Goal: Information Seeking & Learning: Understand process/instructions

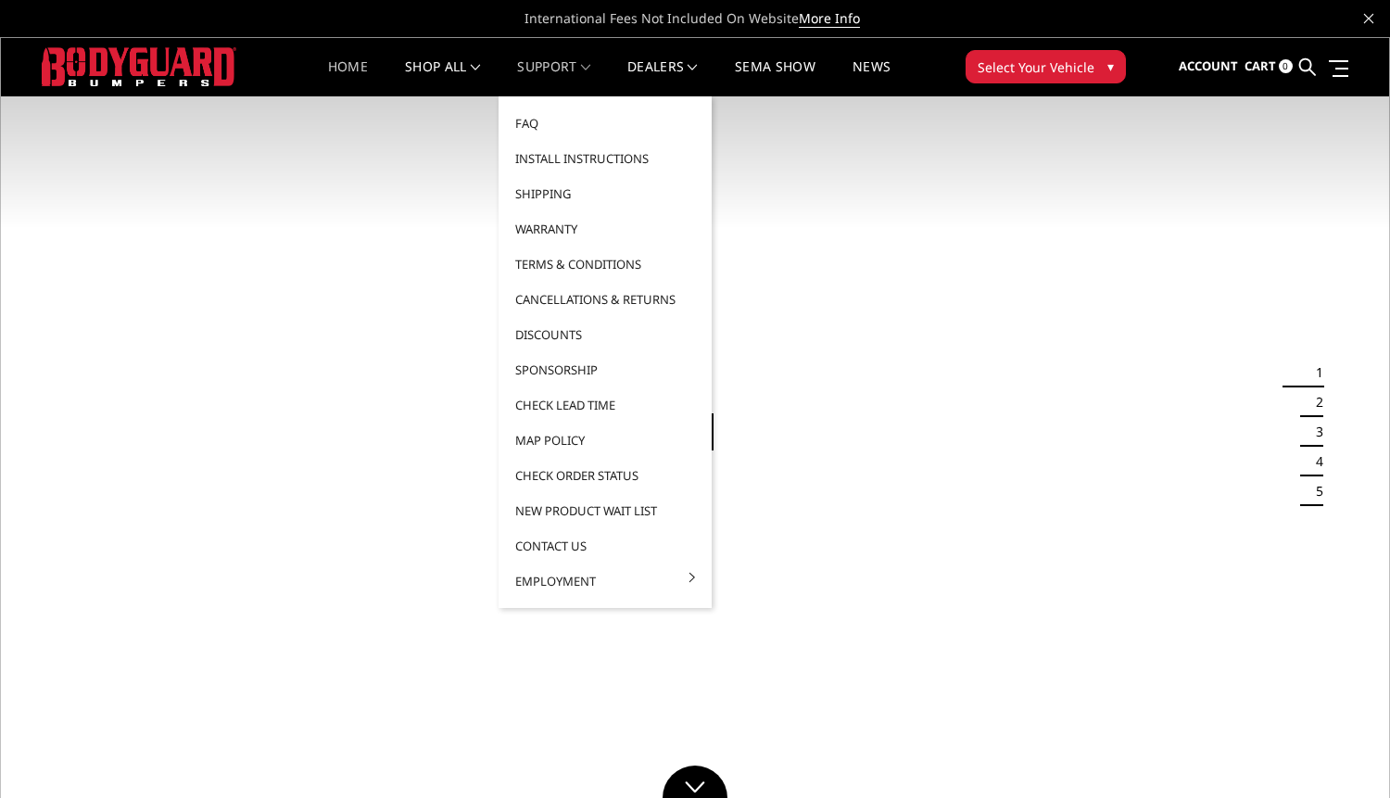
click at [546, 60] on link "Support" at bounding box center [553, 78] width 73 height 36
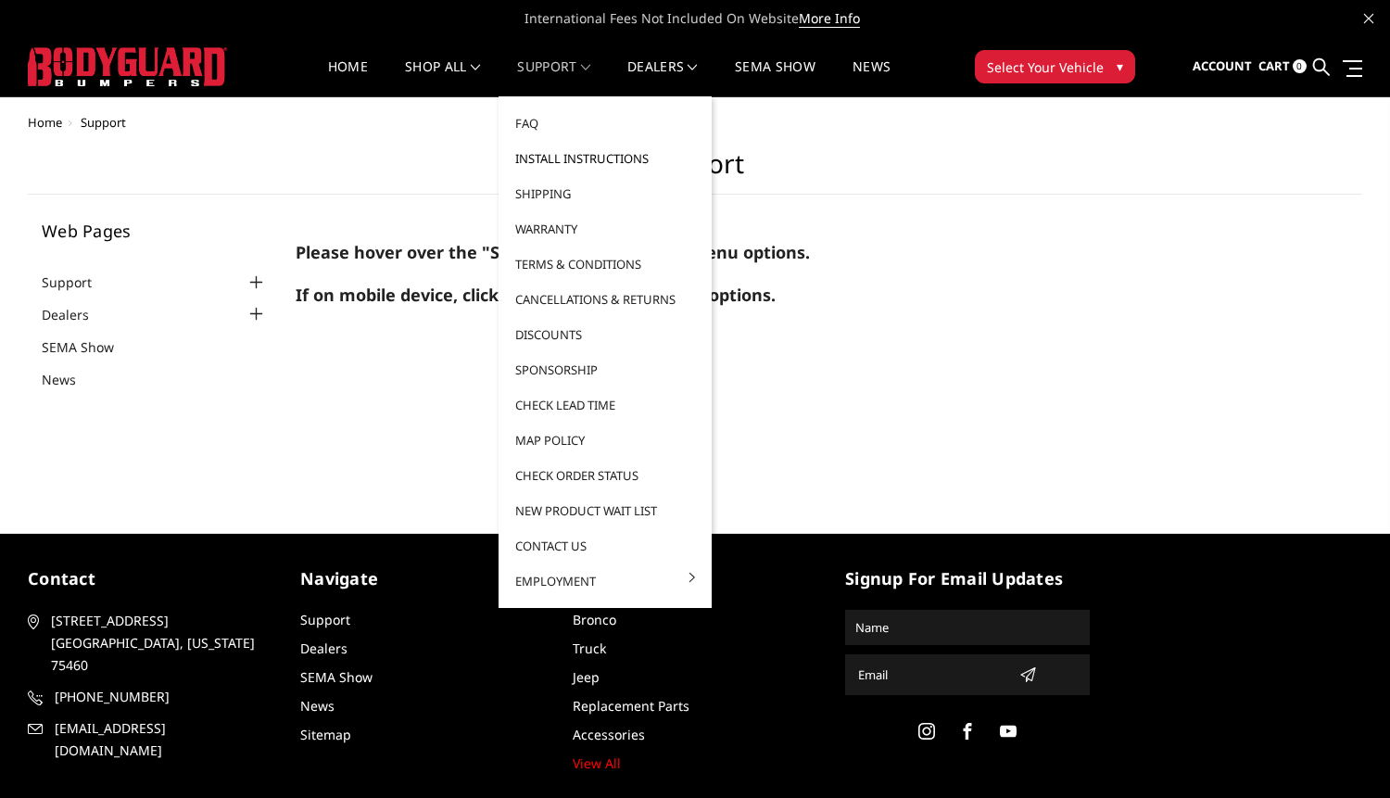
click at [571, 155] on link "Install Instructions" at bounding box center [605, 158] width 198 height 35
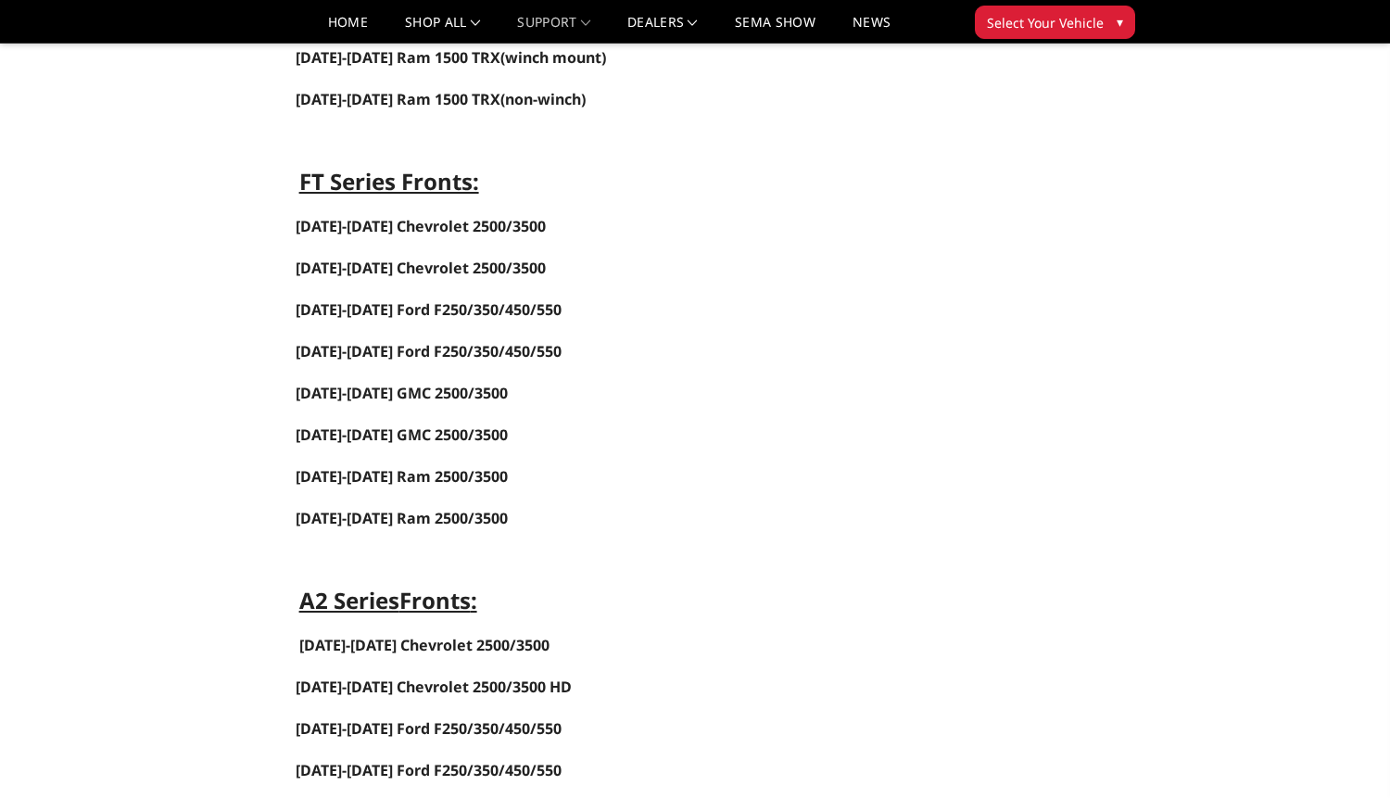
scroll to position [834, 0]
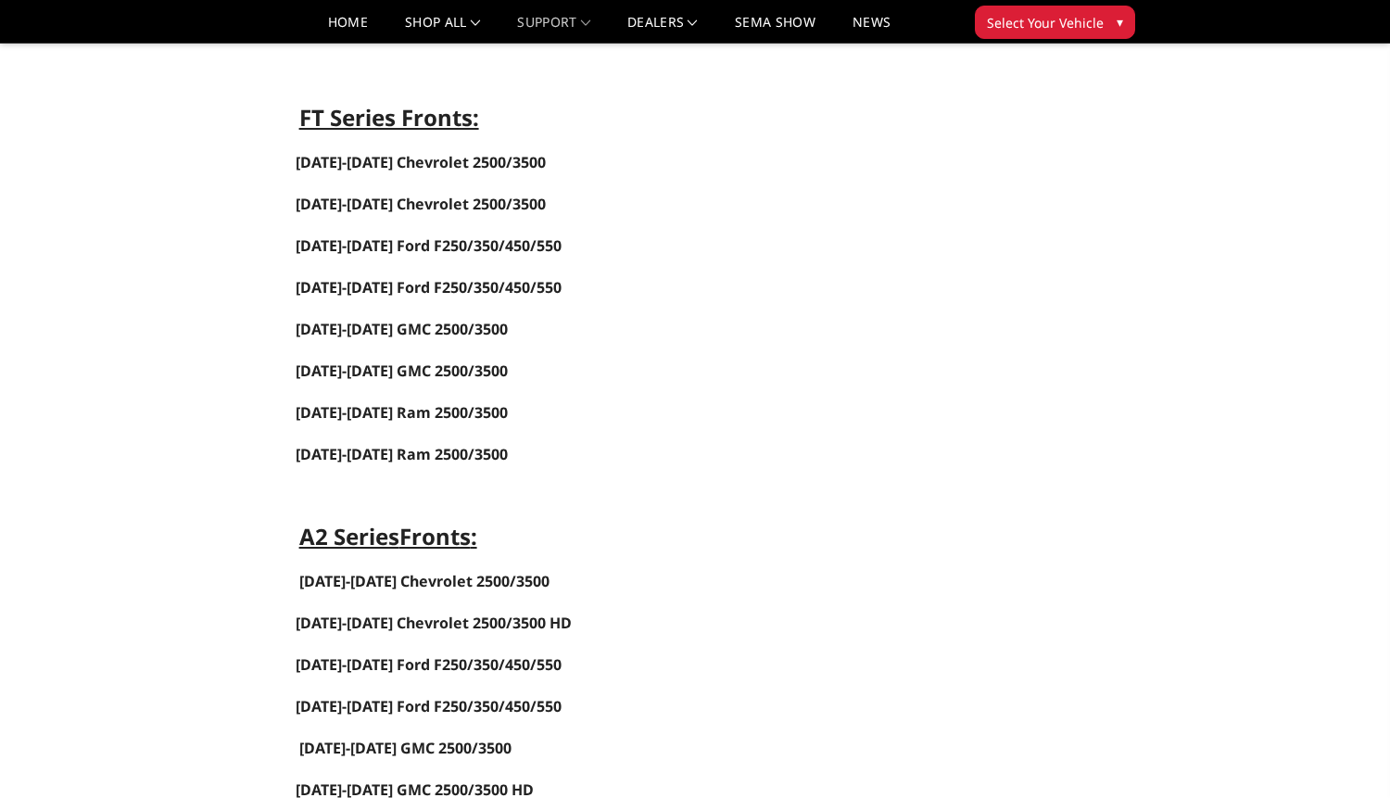
click at [1106, 26] on button "Select Your Vehicle ▾" at bounding box center [1055, 22] width 160 height 33
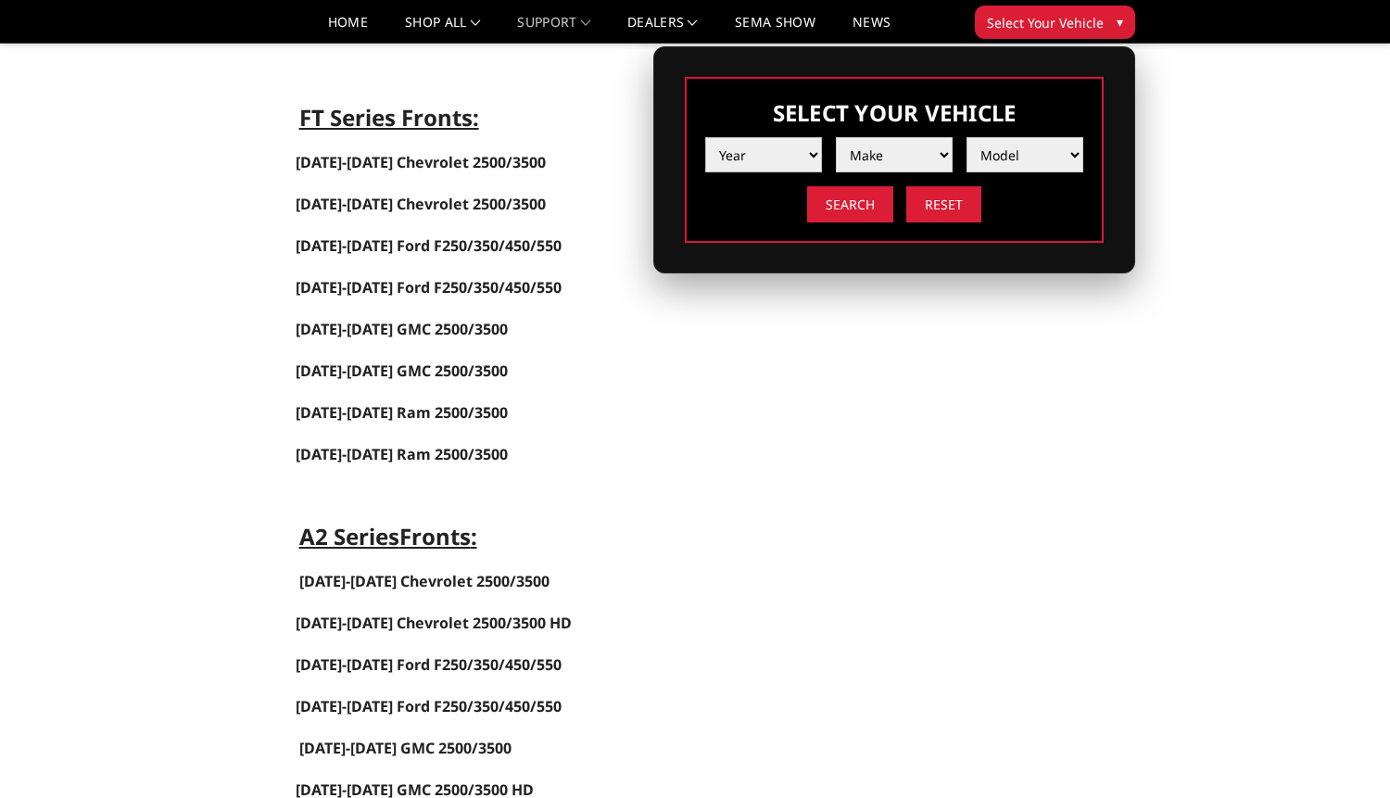
click at [790, 144] on select "Year 2025 2024 2023 2022 2021 2020 2019 2018 2017 2016 2015 2014 2013 2012 2011…" at bounding box center [763, 154] width 117 height 35
select select "yr_2013"
click at [705, 137] on select "Year 2025 2024 2023 2022 2021 2020 2019 2018 2017 2016 2015 2014 2013 2012 2011…" at bounding box center [763, 154] width 117 height 35
click at [894, 169] on select "Make Chevrolet Ford GMC Ram Toyota" at bounding box center [894, 154] width 117 height 35
select select "mk_ram"
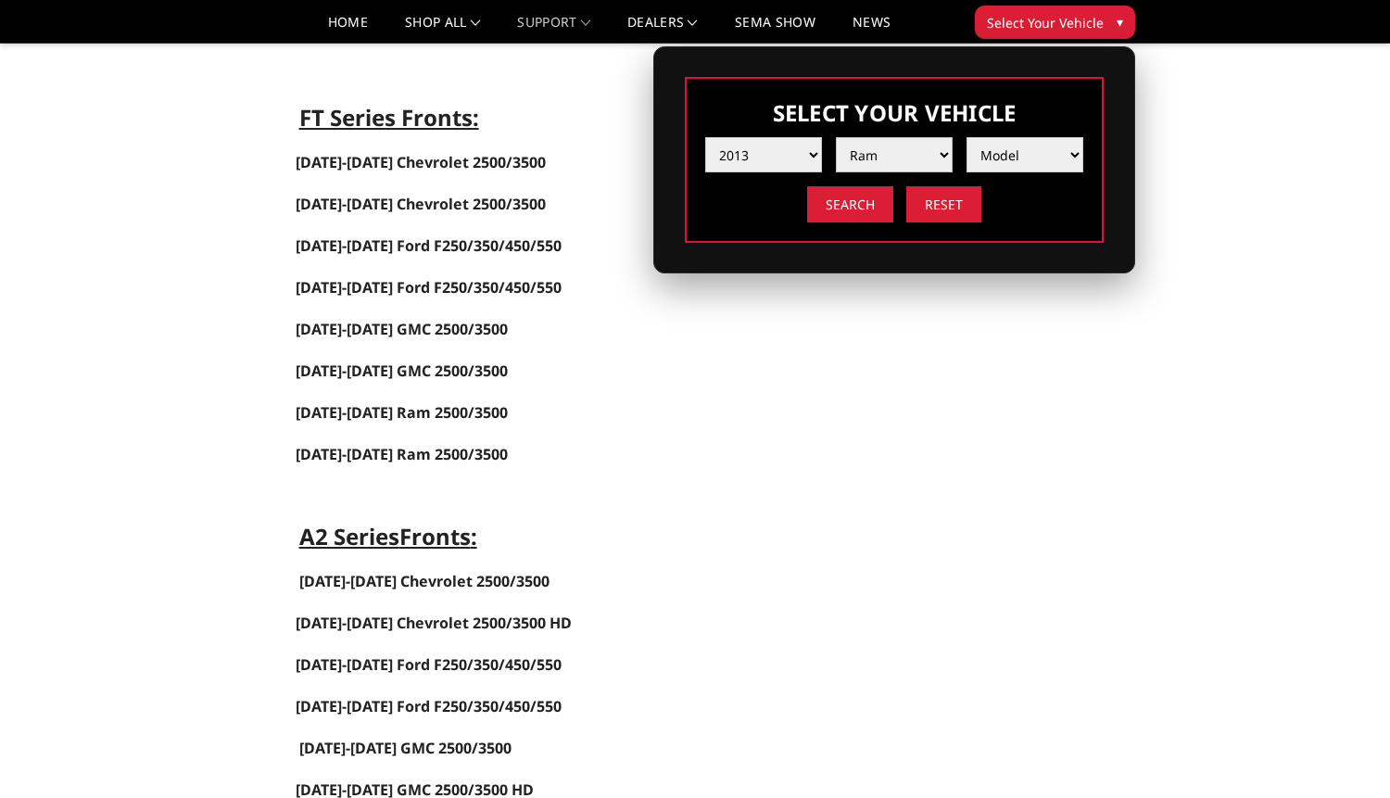
click at [836, 137] on select "Make Chevrolet Ford GMC Ram Toyota" at bounding box center [894, 154] width 117 height 35
click at [1014, 142] on select "Model 1500 5-Lug 2500 / 3500 4500 / 5500" at bounding box center [1024, 154] width 117 height 35
select select "md_4500-5500"
click at [966, 137] on select "Model 1500 5-Lug 2500 / 3500 4500 / 5500" at bounding box center [1024, 154] width 117 height 35
click at [860, 204] on input "Search" at bounding box center [850, 204] width 86 height 36
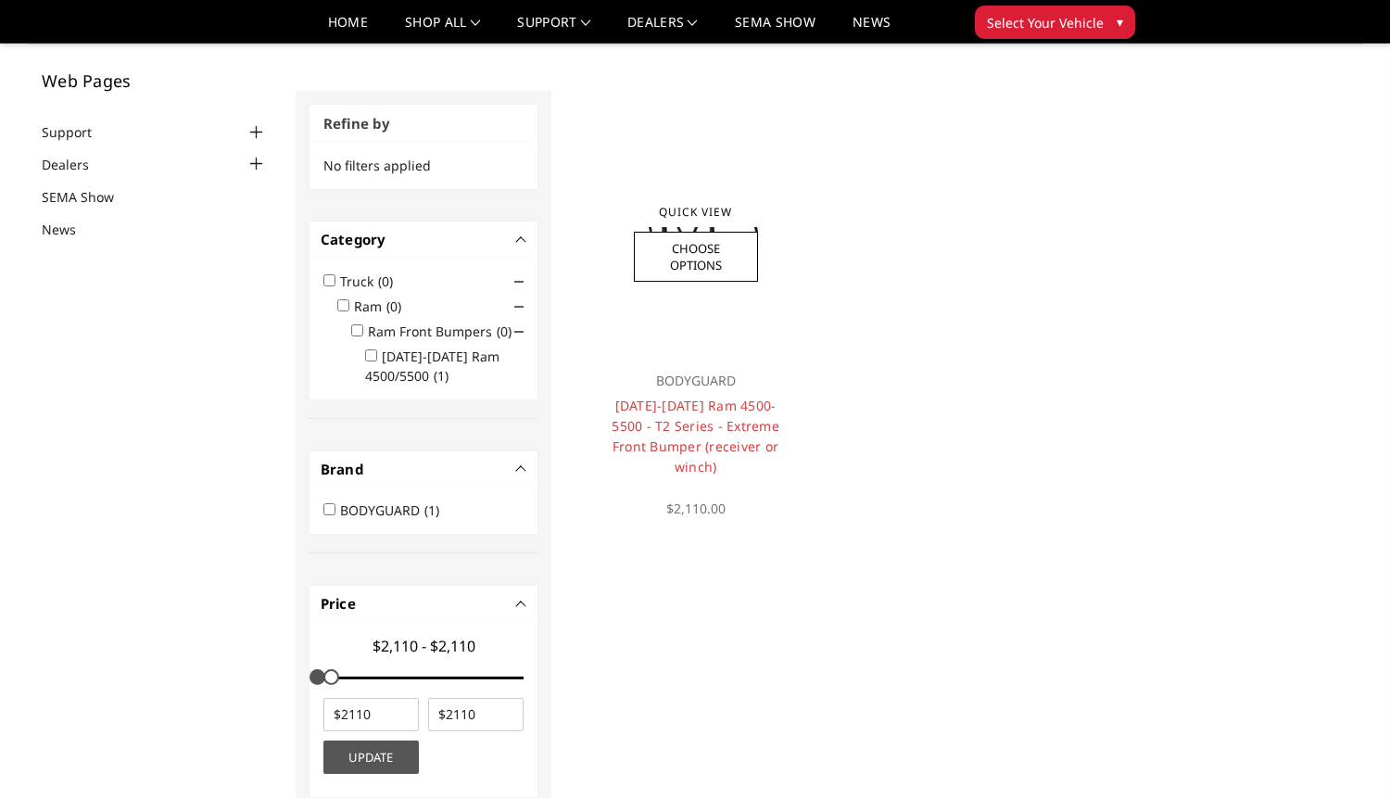
scroll to position [55, 0]
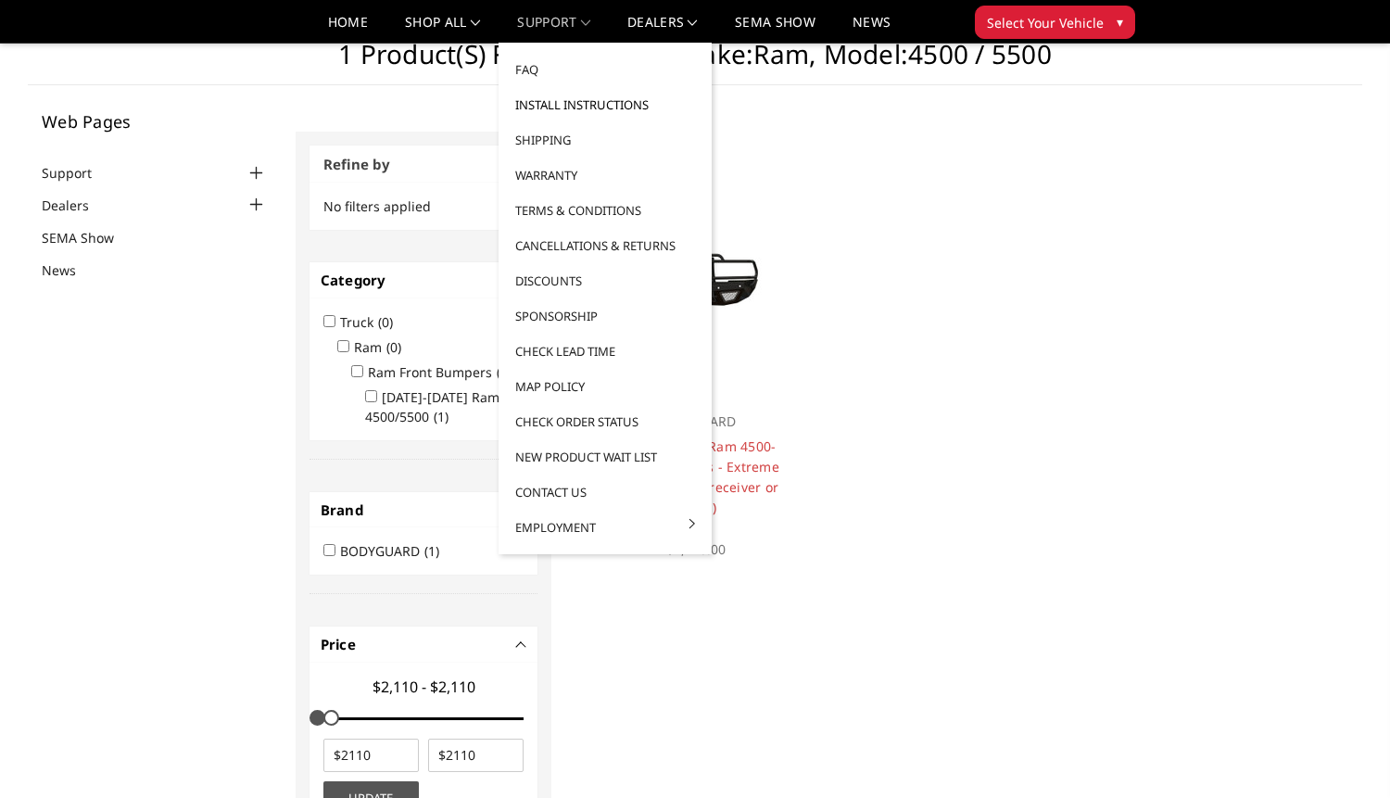
click at [540, 103] on link "Install Instructions" at bounding box center [605, 104] width 198 height 35
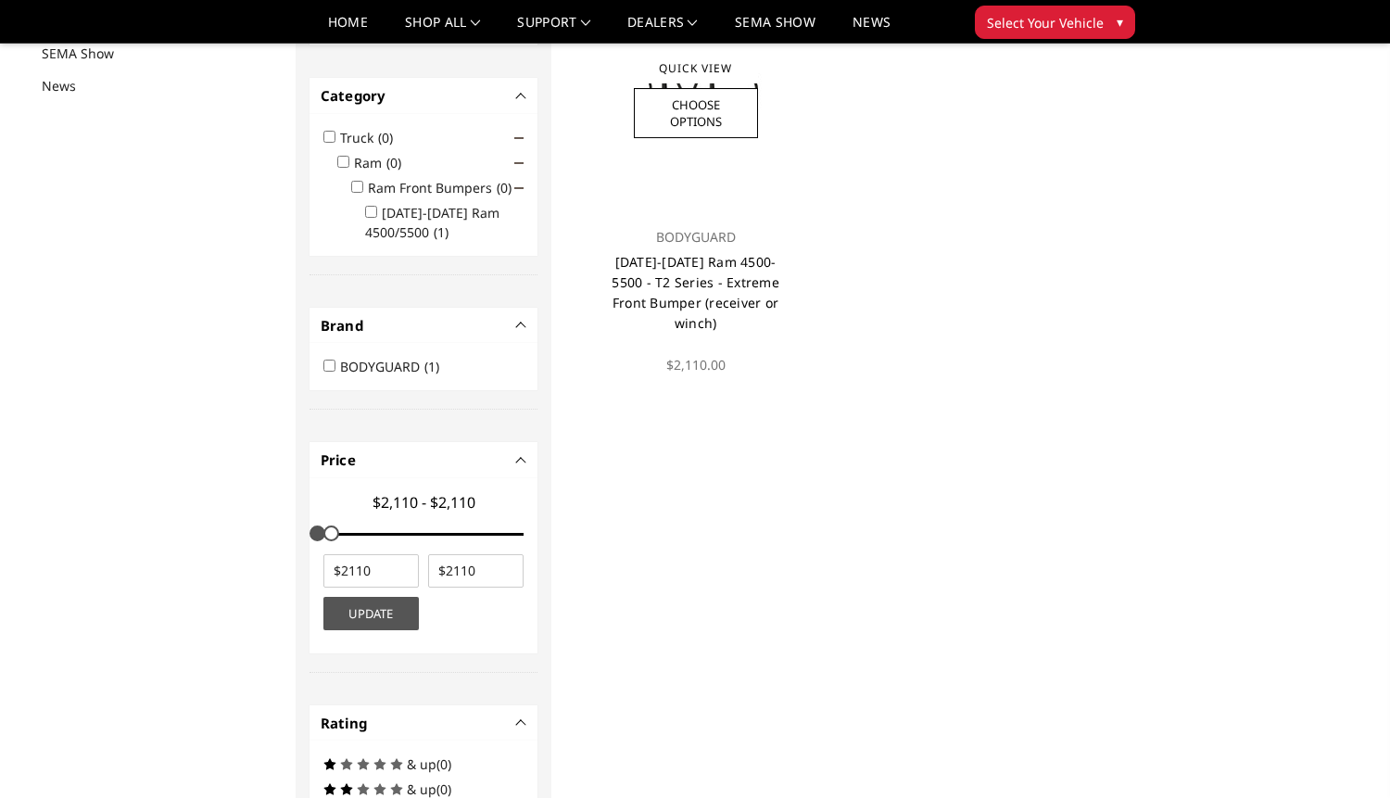
scroll to position [240, 0]
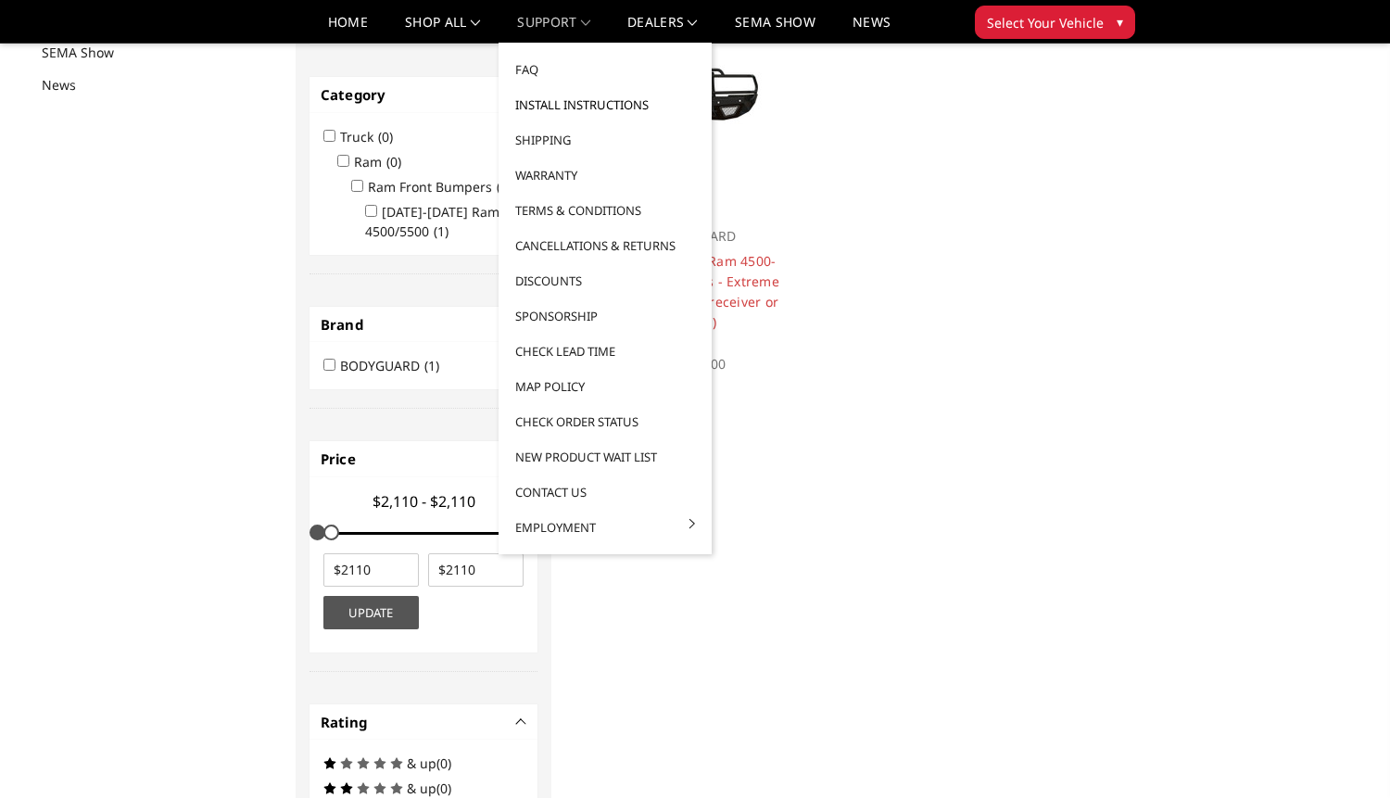
click at [578, 103] on link "Install Instructions" at bounding box center [605, 104] width 198 height 35
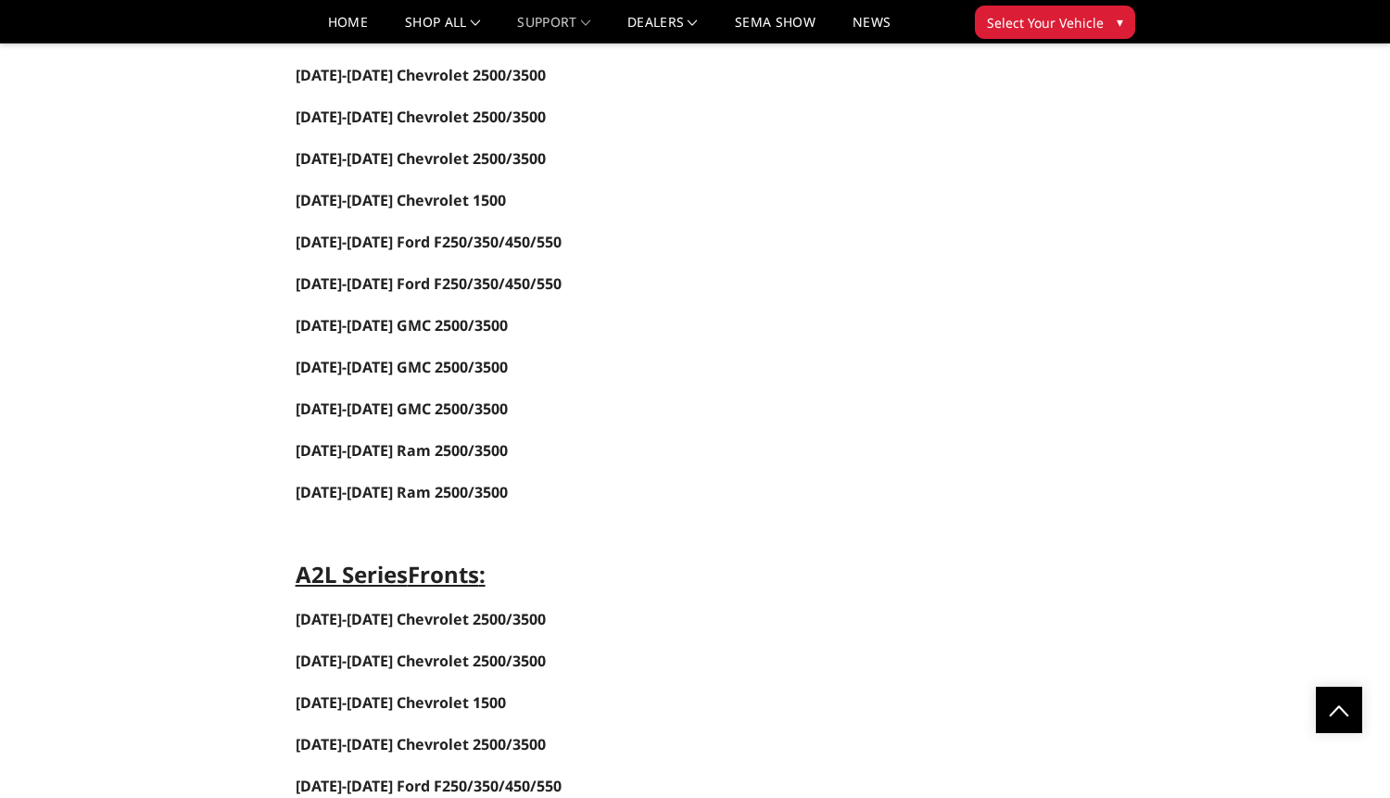
scroll to position [1760, 0]
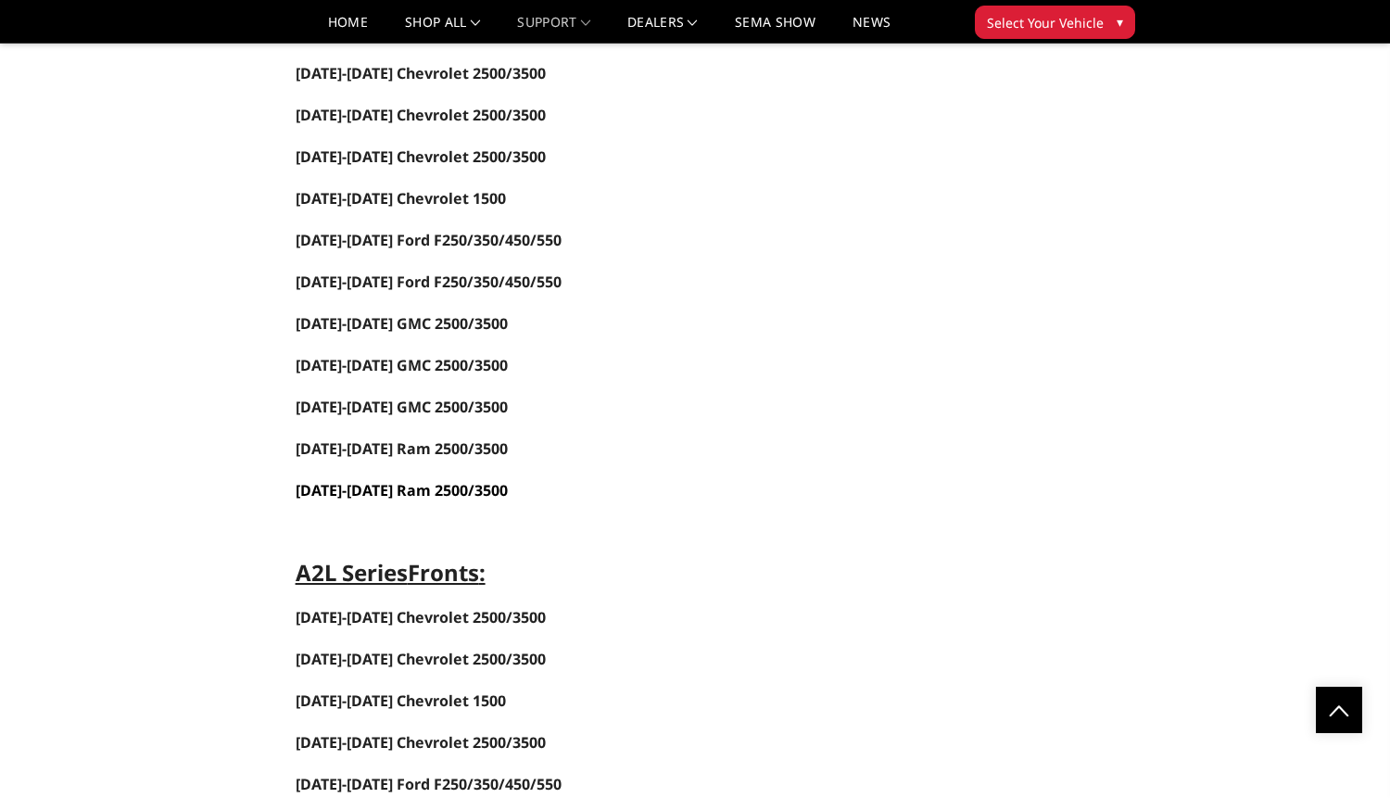
click at [446, 490] on span "[DATE]-[DATE] Ram 2500/3500" at bounding box center [402, 490] width 212 height 20
